Goal: Task Accomplishment & Management: Manage account settings

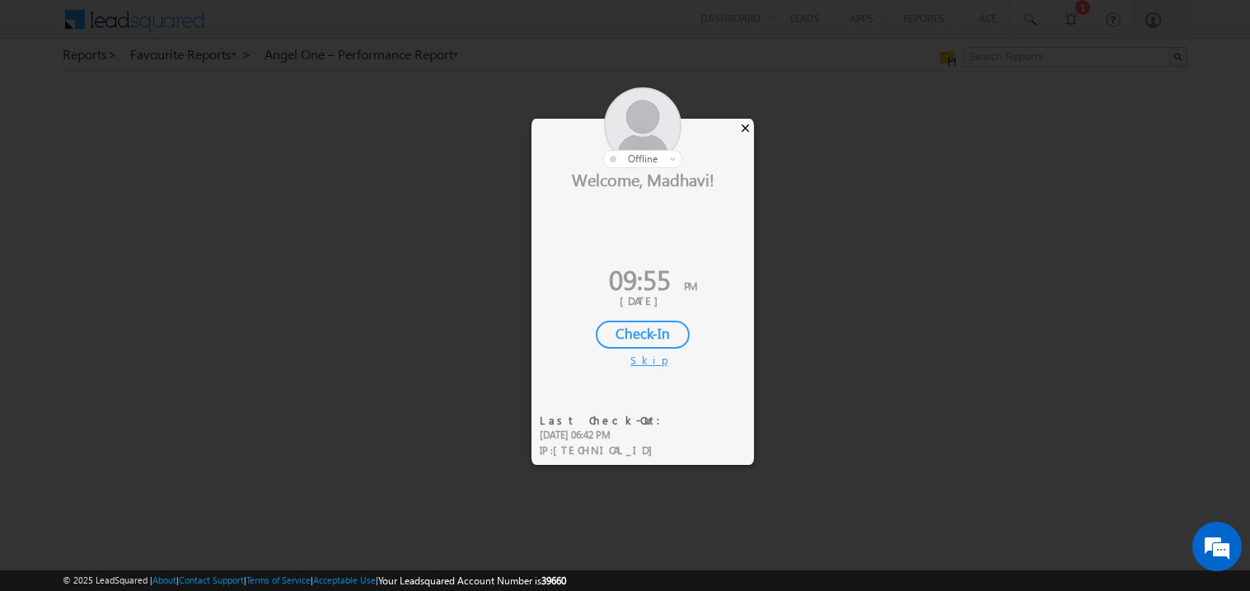
click at [751, 128] on div "×" at bounding box center [745, 128] width 17 height 18
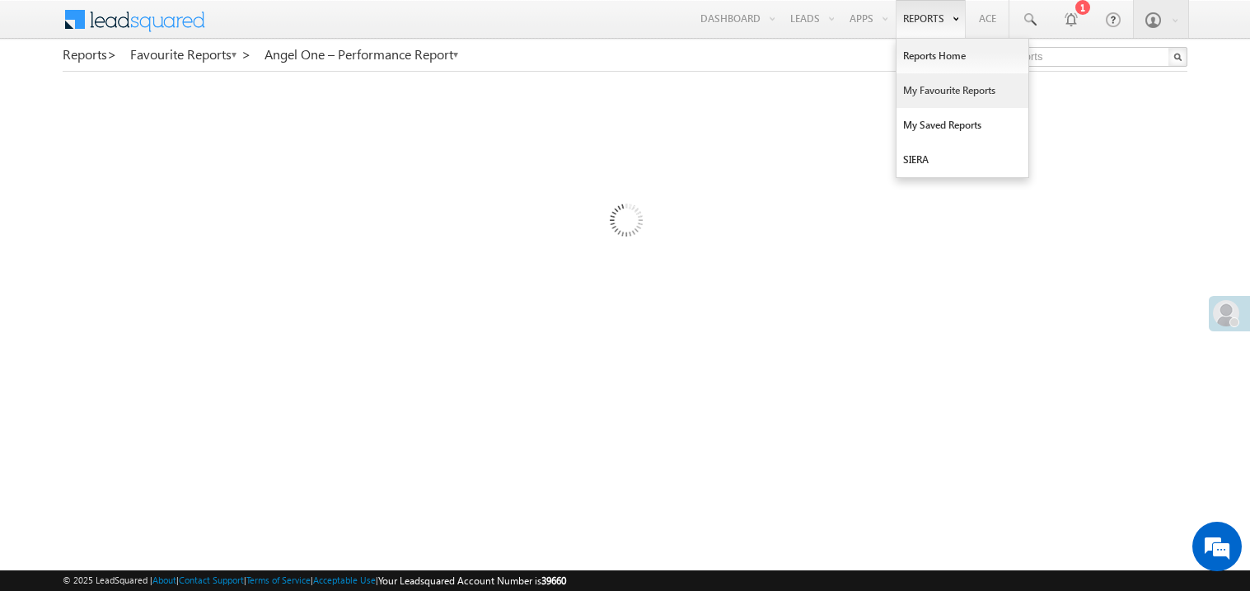
click at [911, 96] on link "My Favourite Reports" at bounding box center [963, 90] width 132 height 35
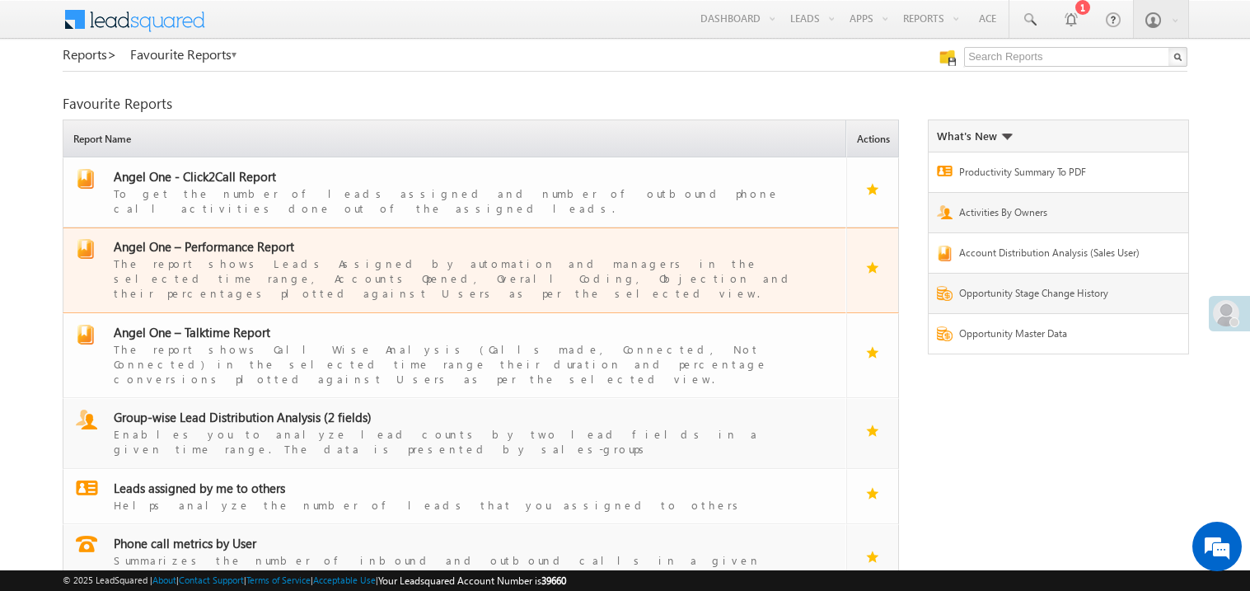
click at [238, 238] on span "Angel One – Performance Report" at bounding box center [204, 246] width 180 height 16
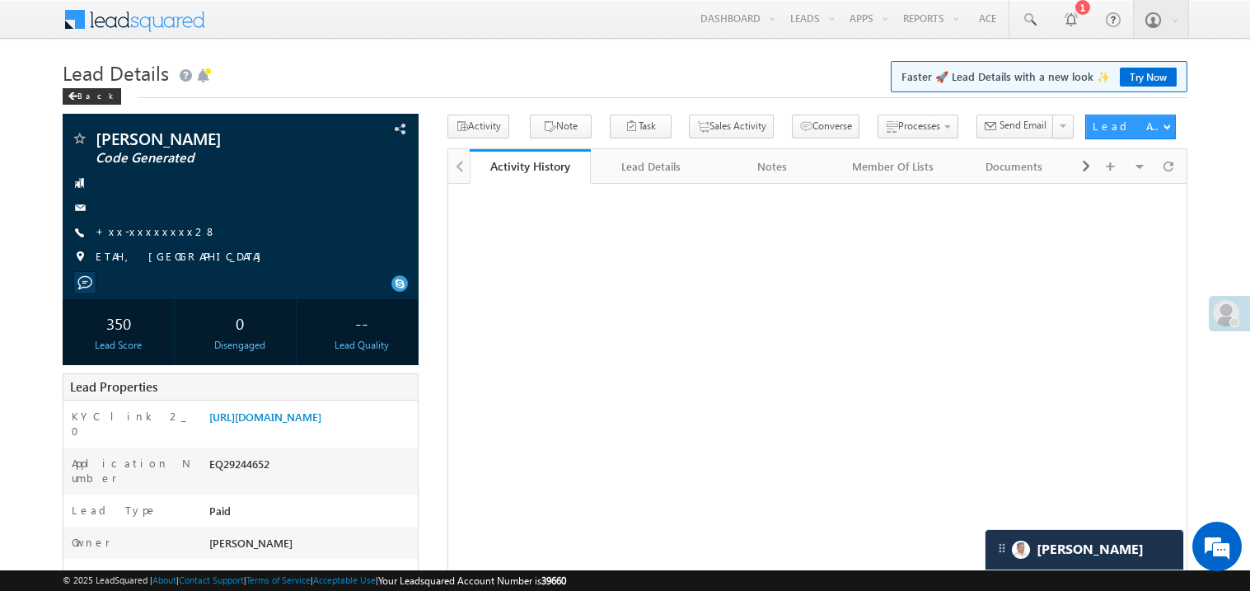
scroll to position [263, 0]
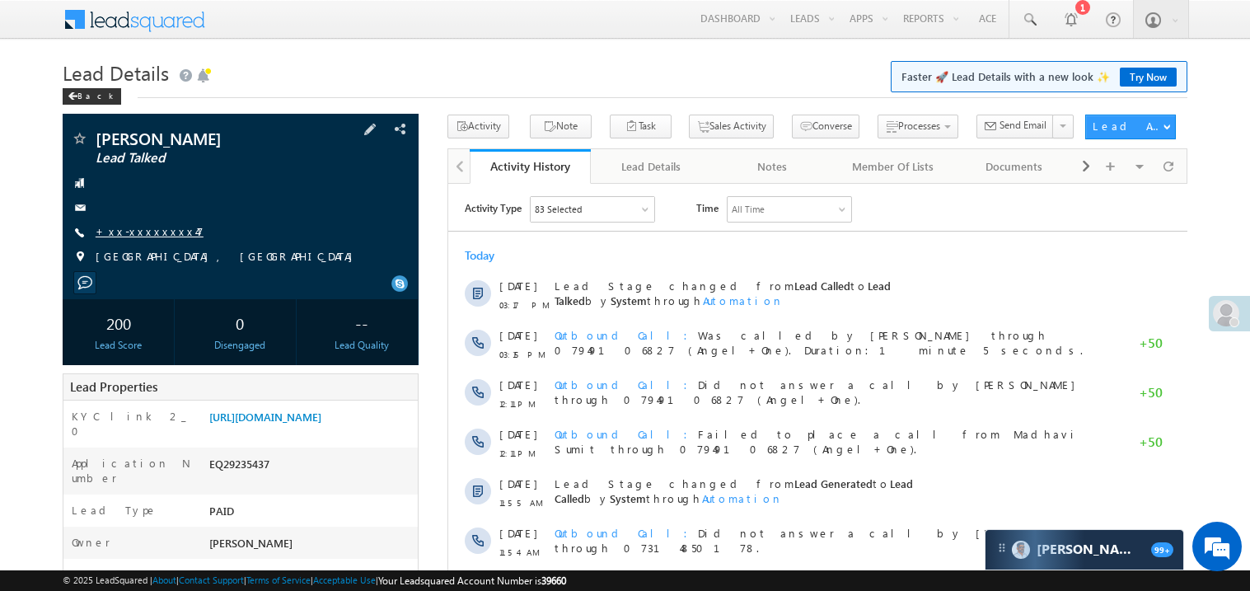
click at [138, 231] on link "+xx-xxxxxxxx47" at bounding box center [150, 231] width 108 height 14
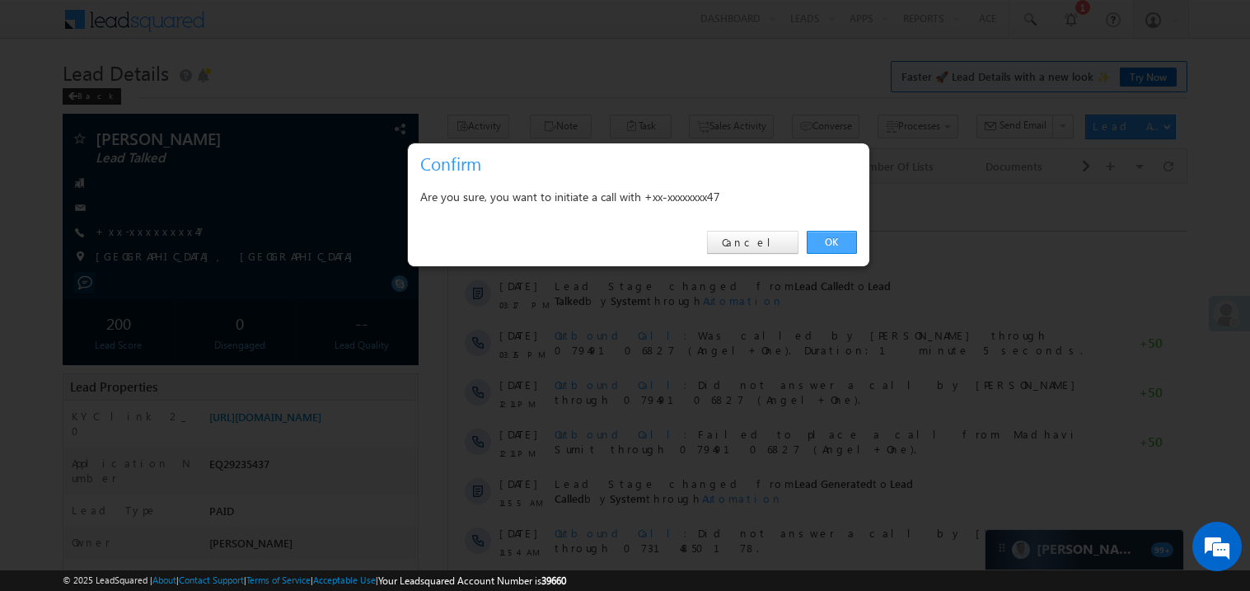
click at [841, 240] on link "OK" at bounding box center [832, 242] width 50 height 23
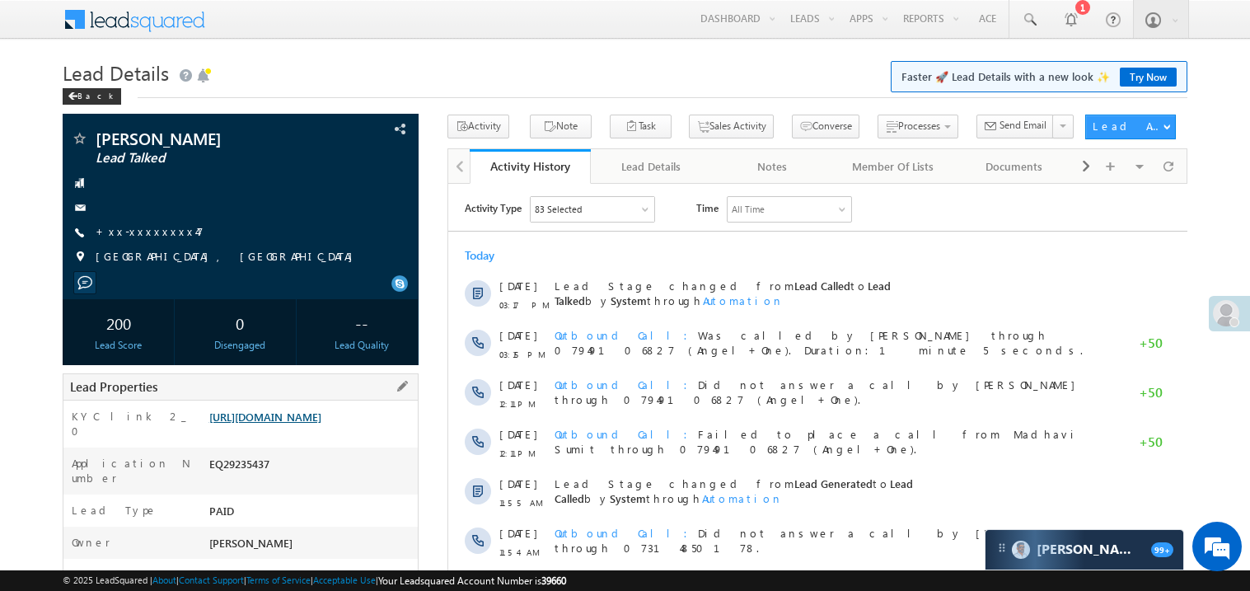
click at [312, 424] on link "https://angelbroking1-pk3em7sa.customui-test.leadsquared.com?leadId=9643ab0b-ef…" at bounding box center [265, 417] width 112 height 14
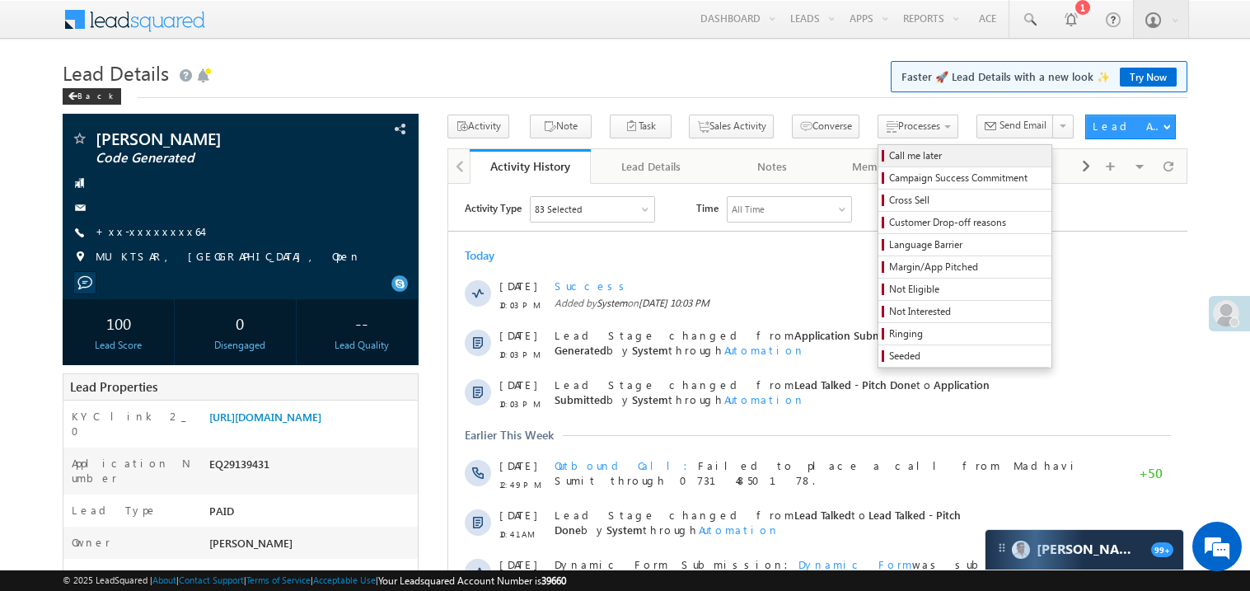
click at [889, 151] on span "Call me later" at bounding box center [967, 155] width 157 height 15
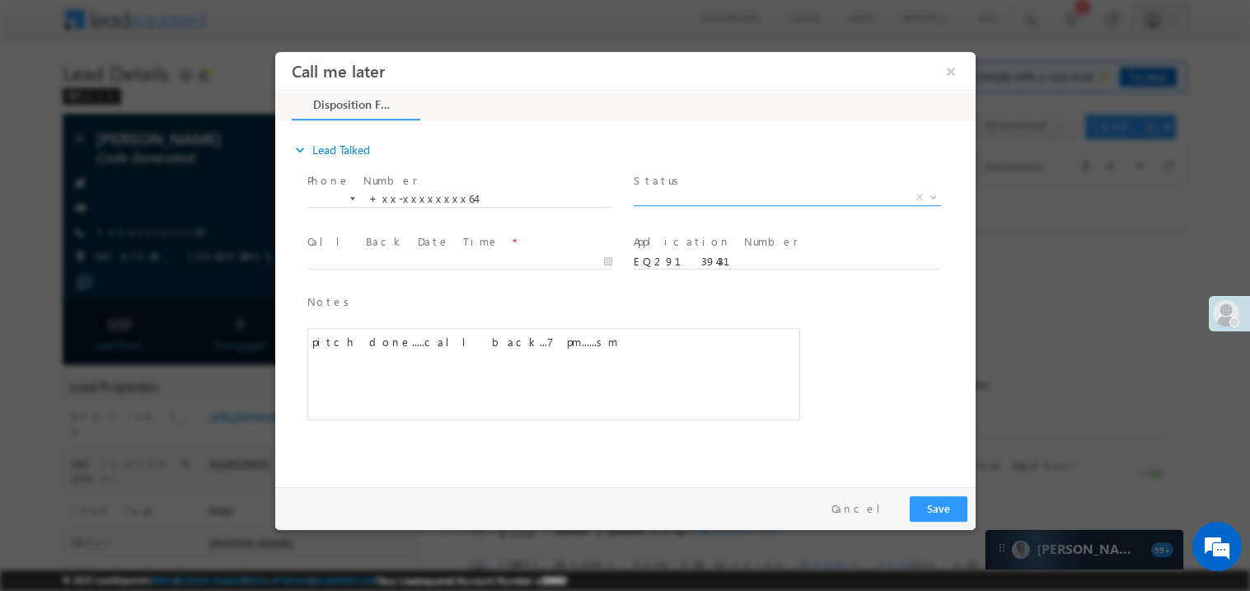
click at [676, 195] on span "X" at bounding box center [786, 197] width 307 height 16
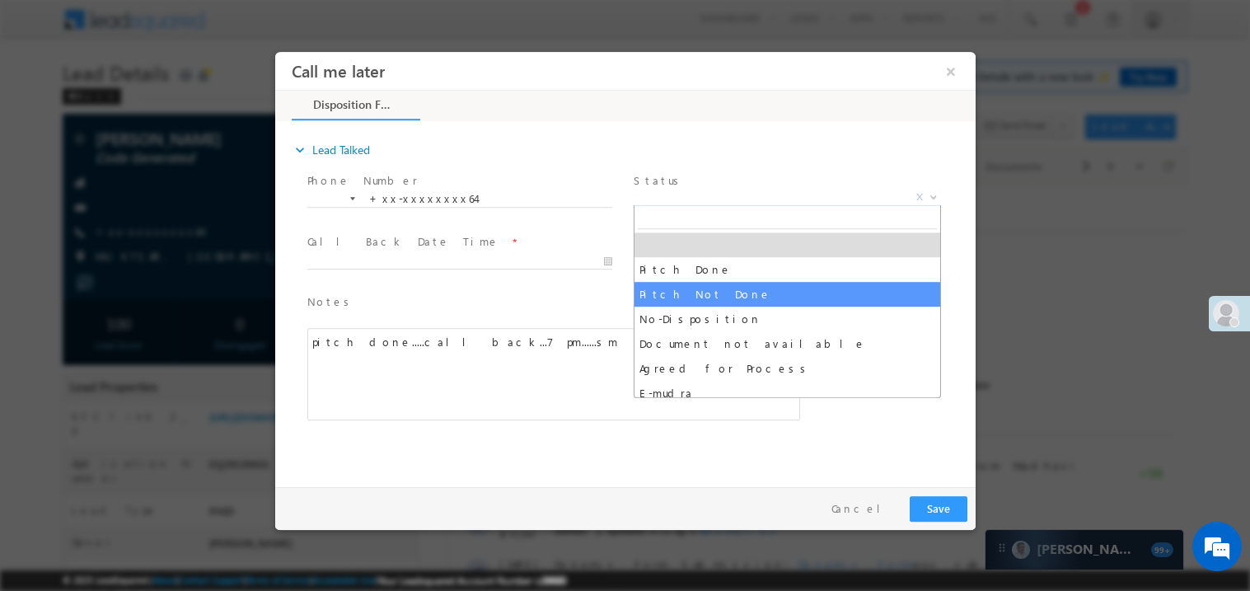
select select "Pitch Not Done"
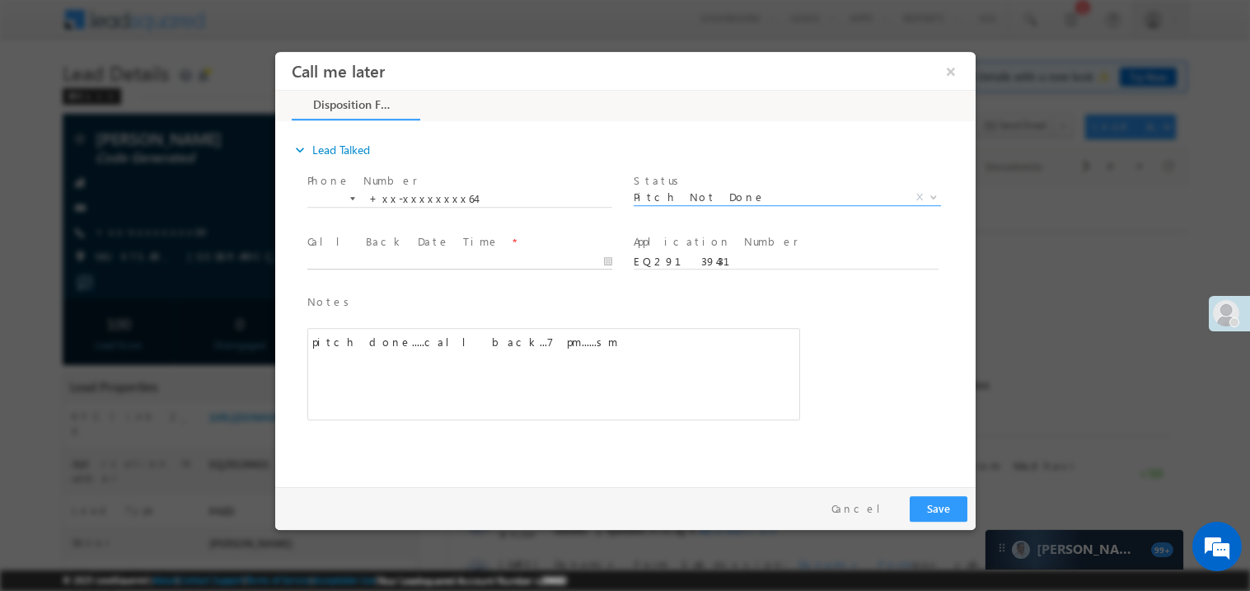
click at [319, 258] on body "Call me later ×" at bounding box center [624, 265] width 701 height 428
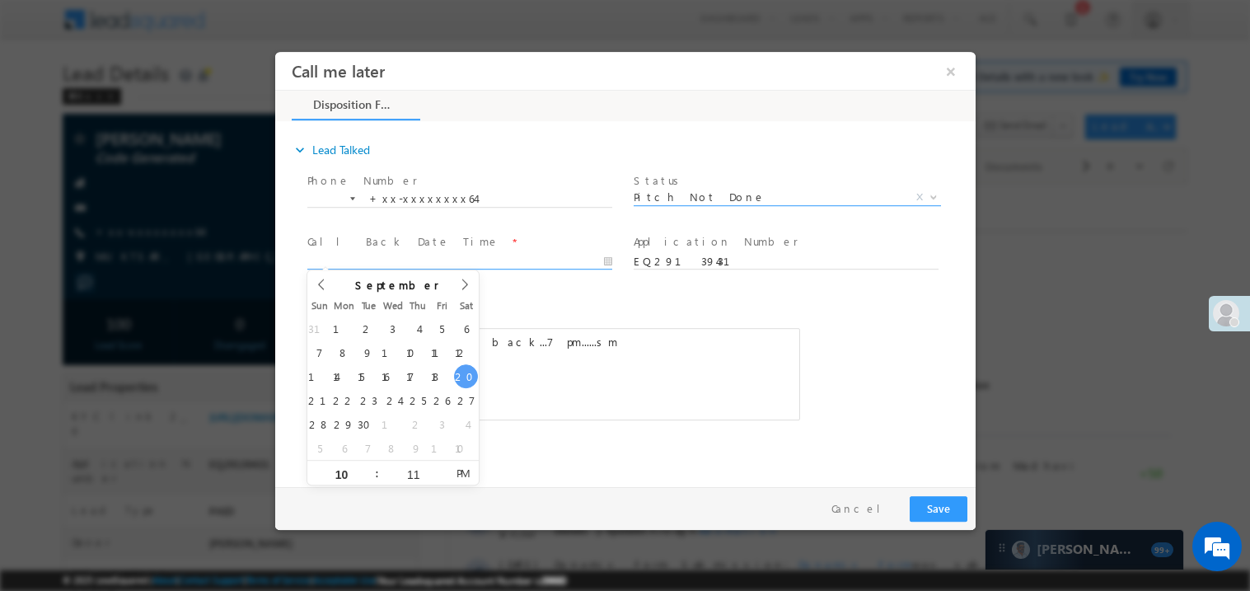
type input "[DATE] 10:11 PM"
click at [630, 384] on div "pitch done.....call back...7 pm......sm" at bounding box center [553, 373] width 493 height 92
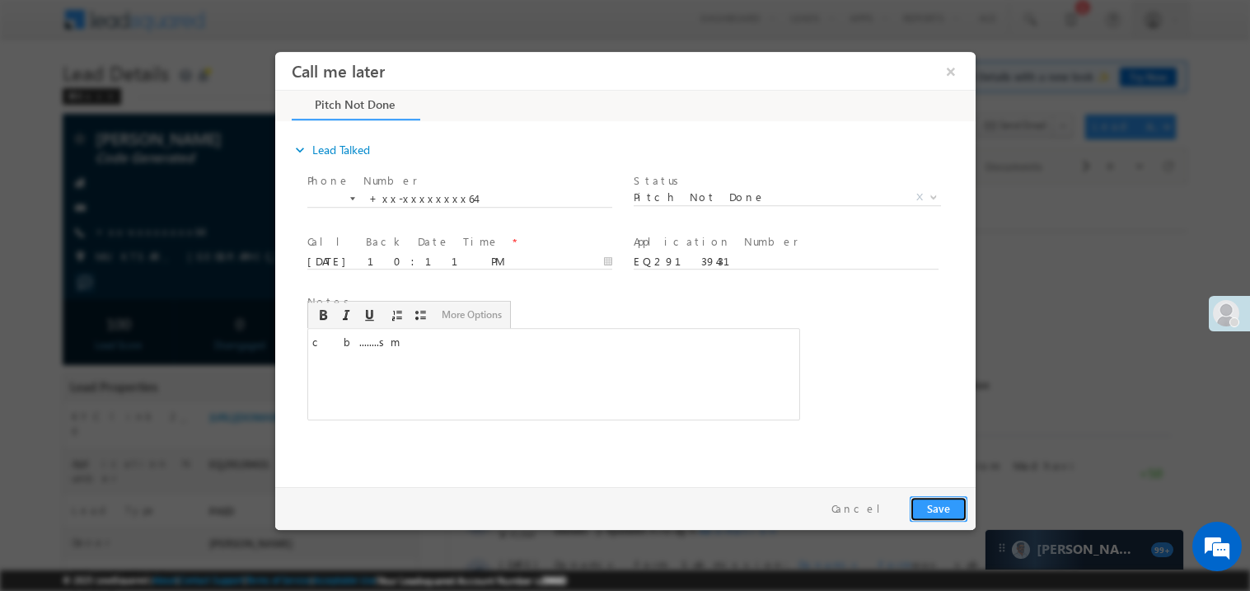
click at [945, 499] on button "Save" at bounding box center [938, 508] width 58 height 26
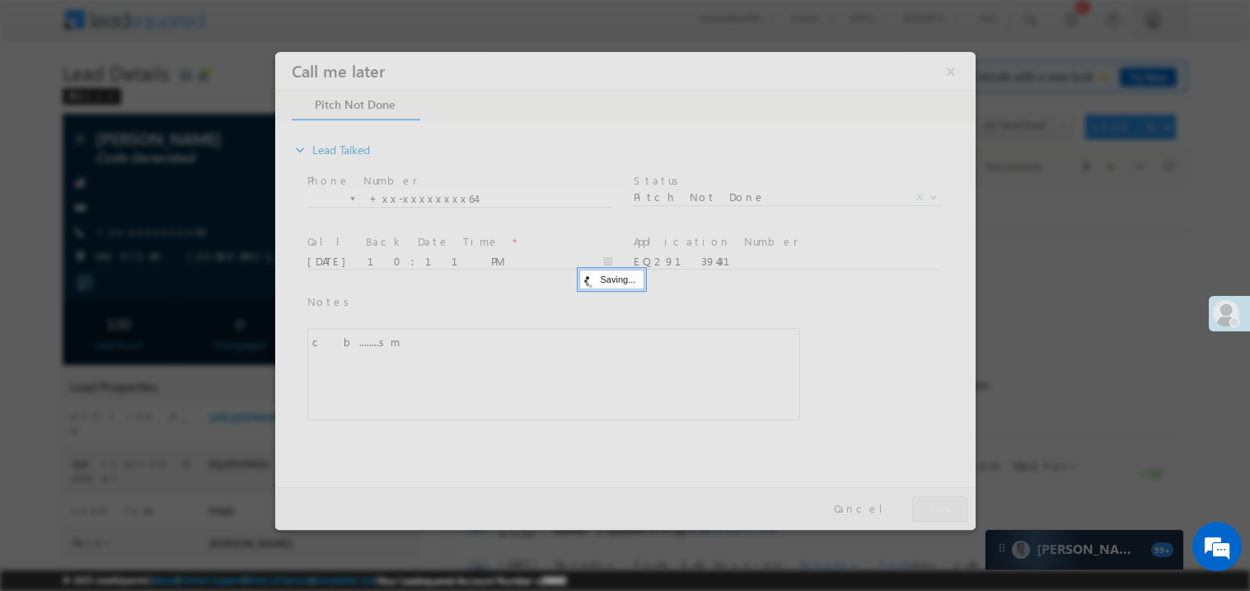
click at [945, 499] on div at bounding box center [624, 290] width 701 height 478
